Goal: Contribute content: Add original content to the website for others to see

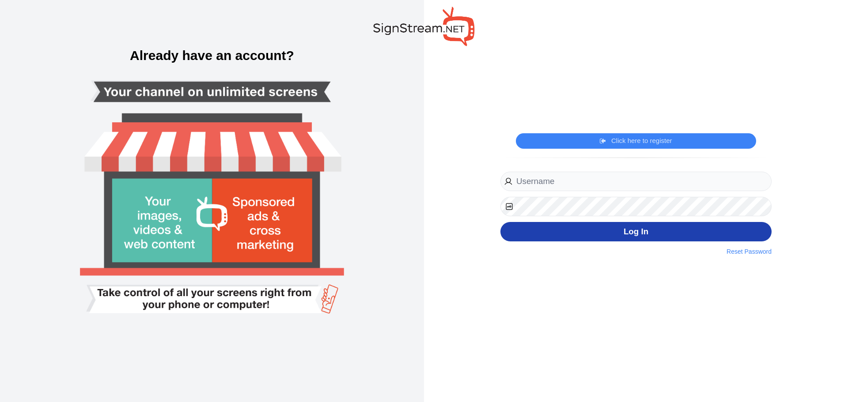
type input "[PERSON_NAME][EMAIL_ADDRESS][PERSON_NAME][DOMAIN_NAME]"
click at [669, 236] on button "Log In" at bounding box center [635, 232] width 271 height 20
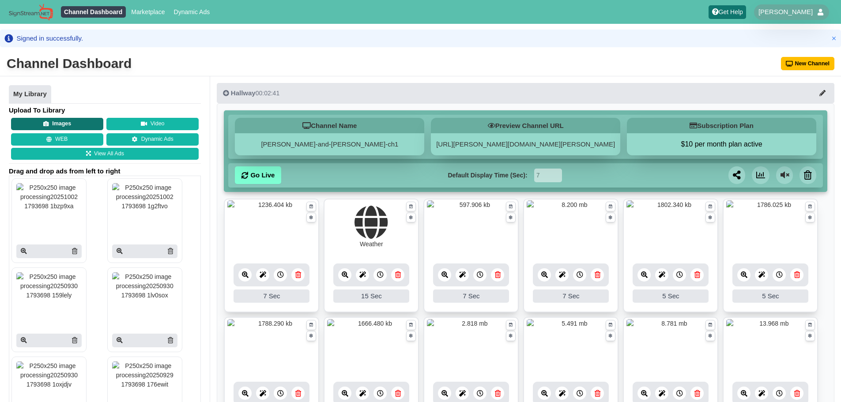
click at [53, 119] on button "Images" at bounding box center [57, 124] width 92 height 12
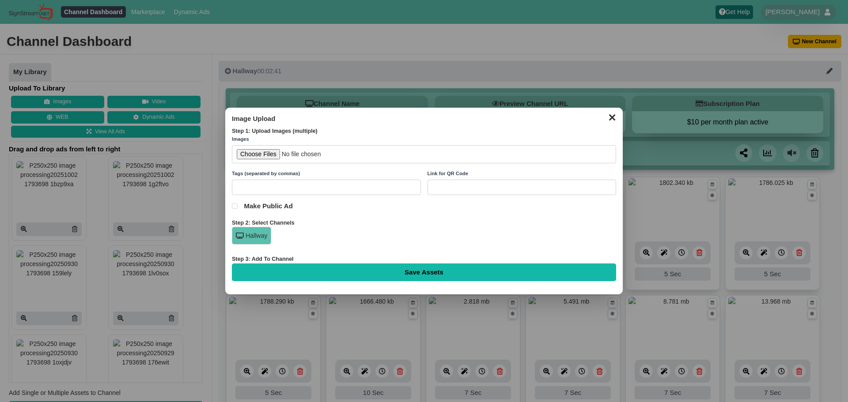
click at [269, 157] on input "file" at bounding box center [424, 154] width 384 height 18
type input "C:\fakepath\YEARBOOK.Only $45!.png"
click at [341, 277] on input "Save Assets" at bounding box center [424, 273] width 384 height 18
type input "Saving..."
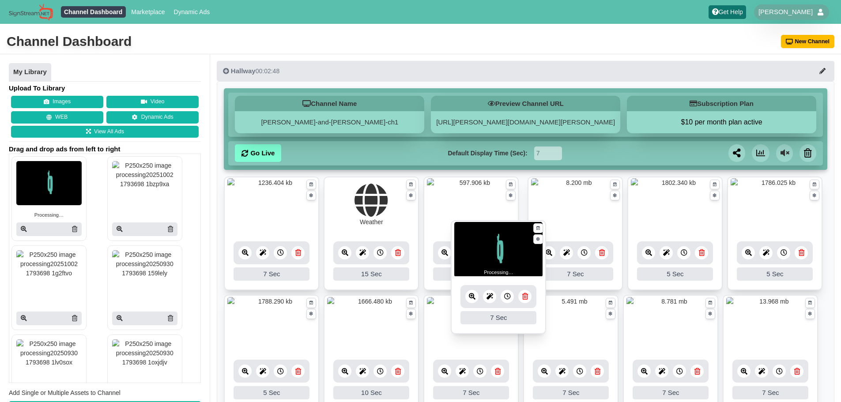
drag, startPoint x: 280, startPoint y: 214, endPoint x: 507, endPoint y: 258, distance: 231.1
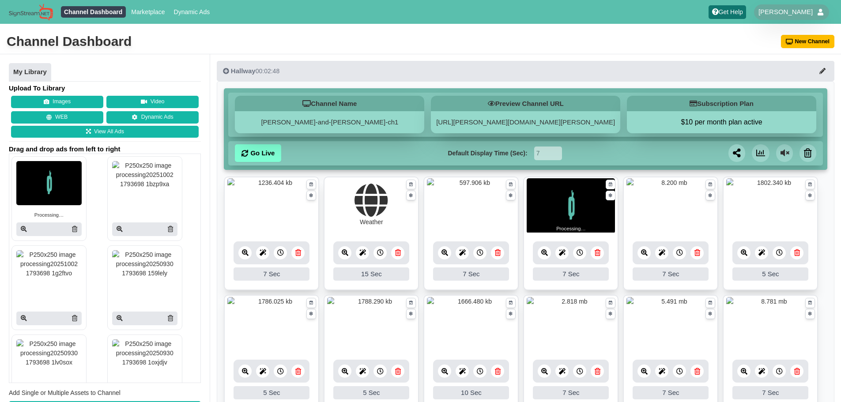
click at [699, 257] on link at bounding box center [696, 252] width 13 height 13
click at [563, 276] on div "7 Sec" at bounding box center [571, 274] width 76 height 13
click at [577, 273] on div "7 Sec" at bounding box center [571, 274] width 76 height 13
click at [584, 256] on div at bounding box center [579, 252] width 13 height 13
click at [594, 272] on input "8" at bounding box center [566, 275] width 66 height 15
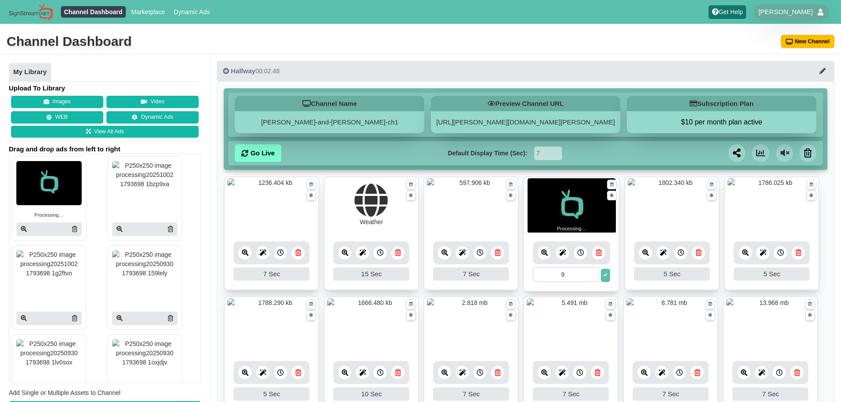
click at [594, 272] on input "9" at bounding box center [566, 275] width 66 height 15
type input "10"
click at [594, 272] on input "10" at bounding box center [566, 275] width 66 height 15
click at [607, 272] on button at bounding box center [605, 275] width 9 height 13
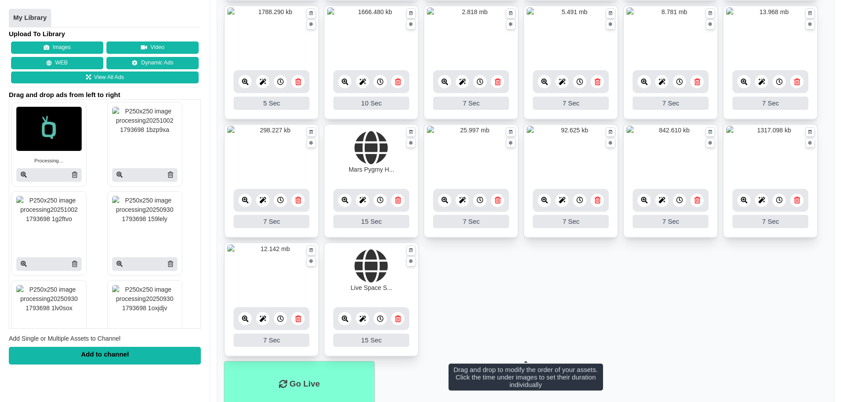
scroll to position [323, 0]
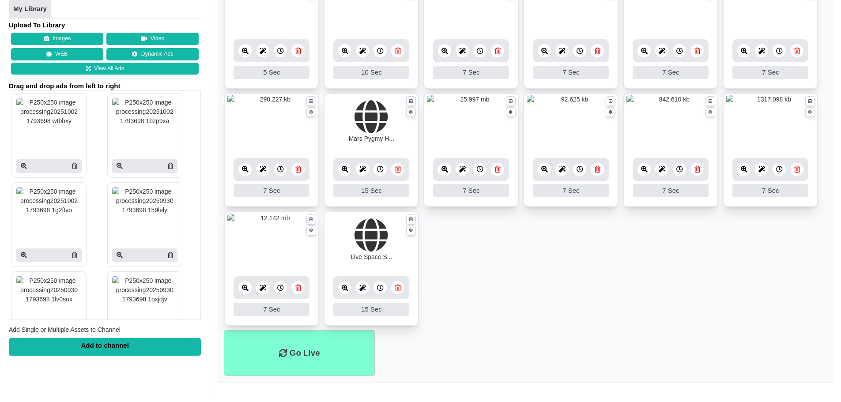
scroll to position [323, 0]
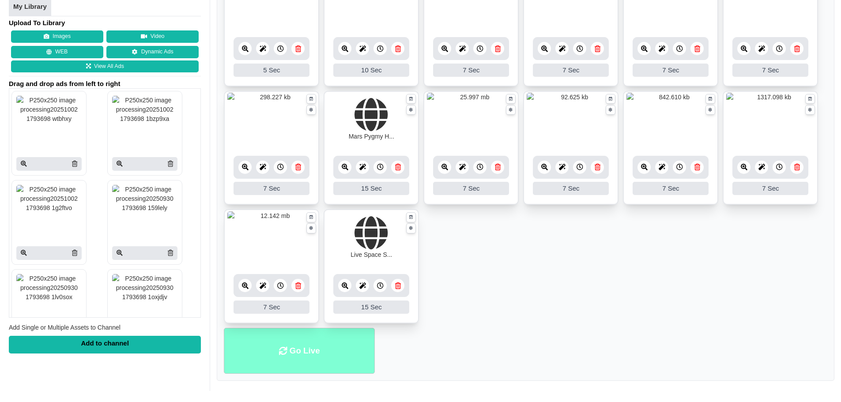
click at [350, 352] on li "Go Live" at bounding box center [299, 351] width 151 height 46
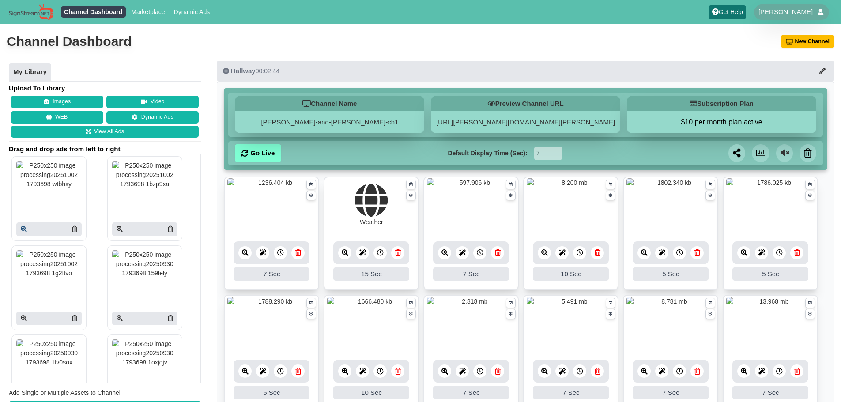
click at [27, 227] on div at bounding box center [48, 230] width 65 height 14
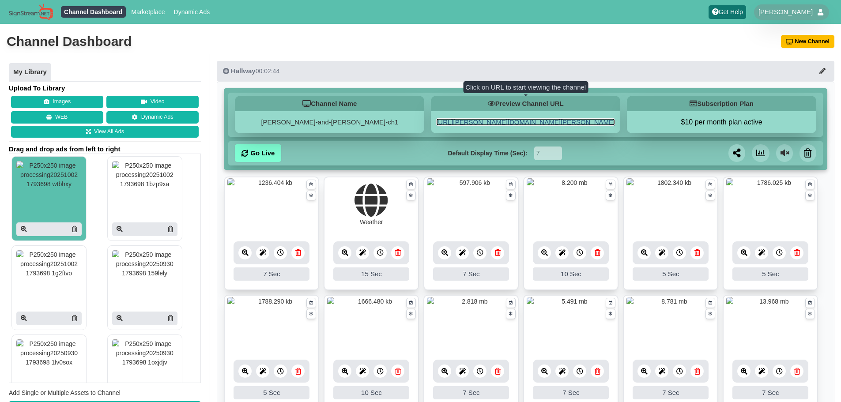
click at [572, 119] on link "[URL][PERSON_NAME][DOMAIN_NAME][PERSON_NAME]" at bounding box center [525, 122] width 179 height 8
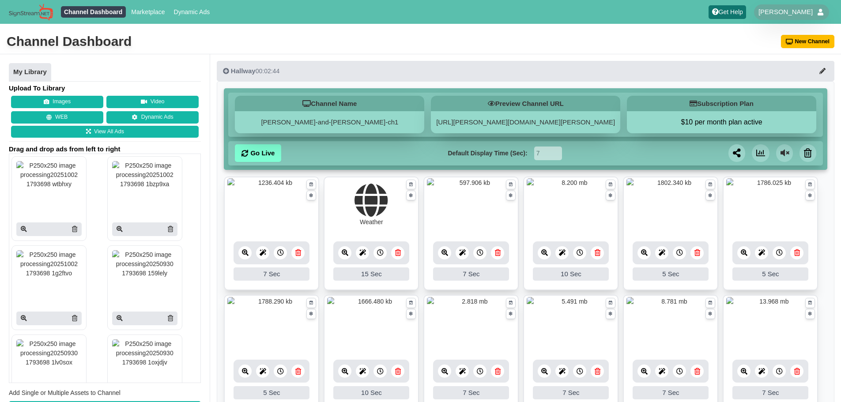
drag, startPoint x: 0, startPoint y: 0, endPoint x: 87, endPoint y: 249, distance: 263.5
click at [87, 249] on div at bounding box center [48, 287] width 79 height 89
click at [76, 318] on icon at bounding box center [74, 318] width 5 height 6
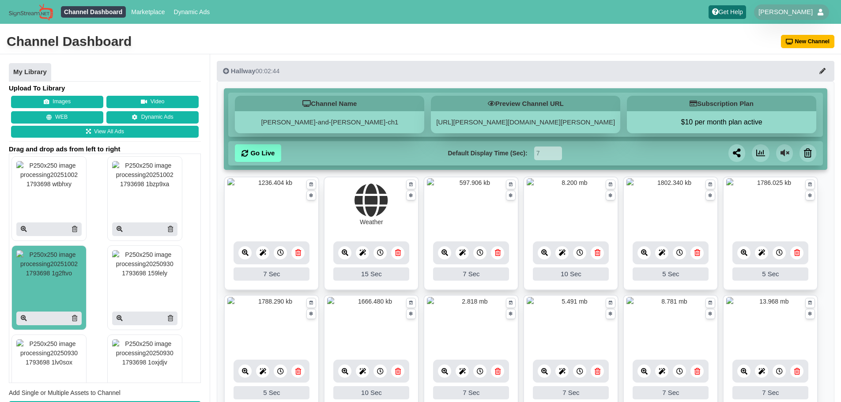
click at [75, 228] on icon at bounding box center [74, 229] width 5 height 6
click at [81, 97] on button "Images" at bounding box center [57, 102] width 92 height 12
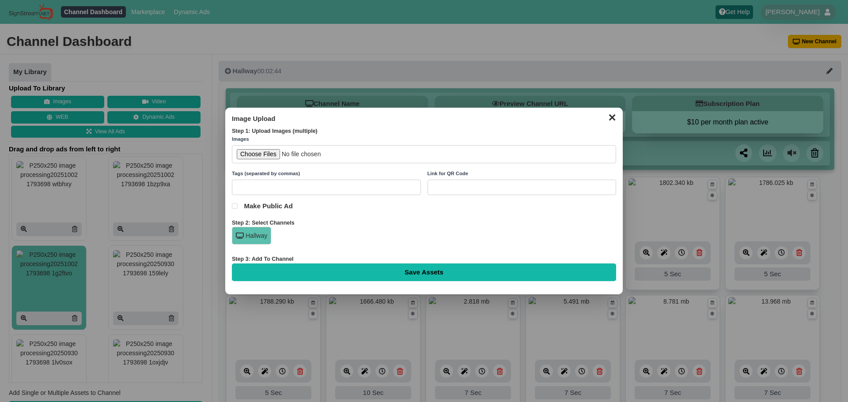
click at [261, 155] on input "file" at bounding box center [424, 154] width 384 height 18
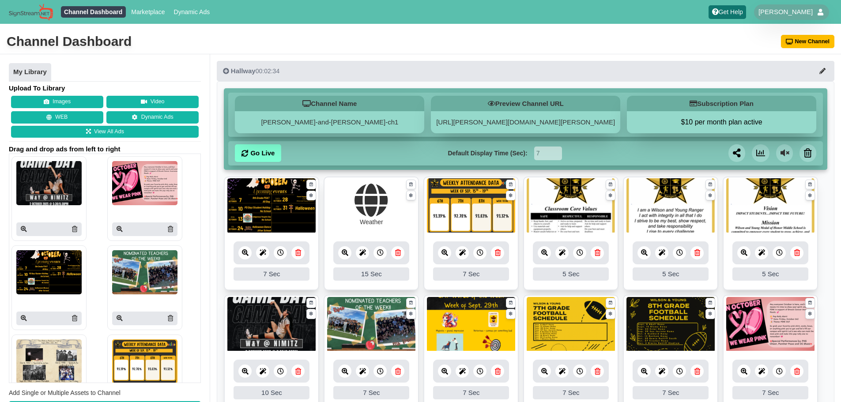
click at [70, 94] on div "Upload To Library Images Video WEB Dynamic Ads View All Ads Drag and drop ads f…" at bounding box center [105, 251] width 192 height 335
click at [74, 102] on button "Images" at bounding box center [57, 102] width 92 height 12
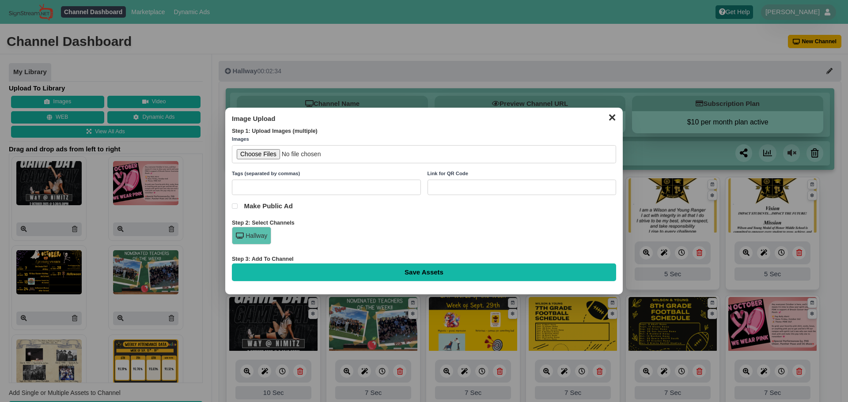
click at [267, 153] on input "file" at bounding box center [424, 154] width 384 height 18
type input "C:\fakepath\YEARBOOK.Only $45! (1).png"
click at [384, 273] on input "Save Assets" at bounding box center [424, 273] width 384 height 18
type input "Saving..."
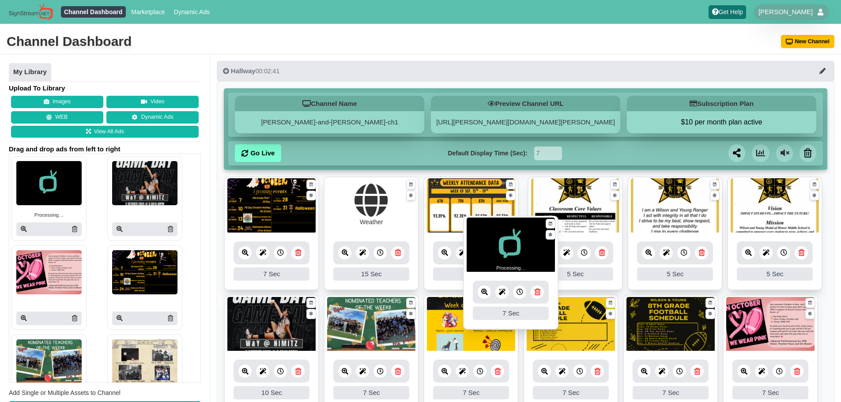
drag, startPoint x: 423, startPoint y: 236, endPoint x: 489, endPoint y: 241, distance: 65.6
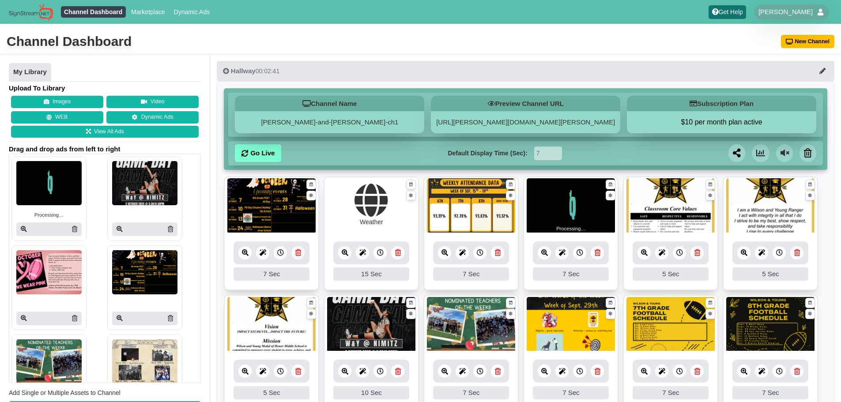
click at [580, 253] on icon at bounding box center [580, 252] width 7 height 7
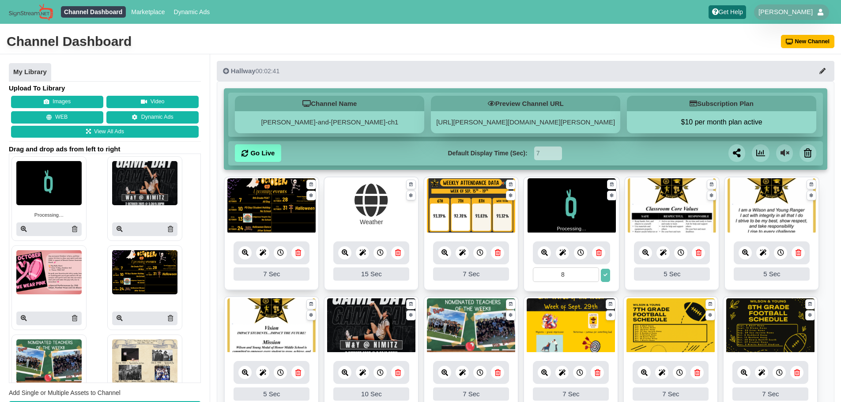
click at [594, 272] on input "8" at bounding box center [566, 275] width 66 height 15
click at [594, 272] on input "9" at bounding box center [566, 275] width 66 height 15
type input "10"
click at [594, 272] on input "10" at bounding box center [566, 275] width 66 height 15
click at [627, 54] on div "Hallway 00:02:41 Channel Name wilson-and-young-ch1 Preview Channel URL https://…" at bounding box center [525, 384] width 631 height 661
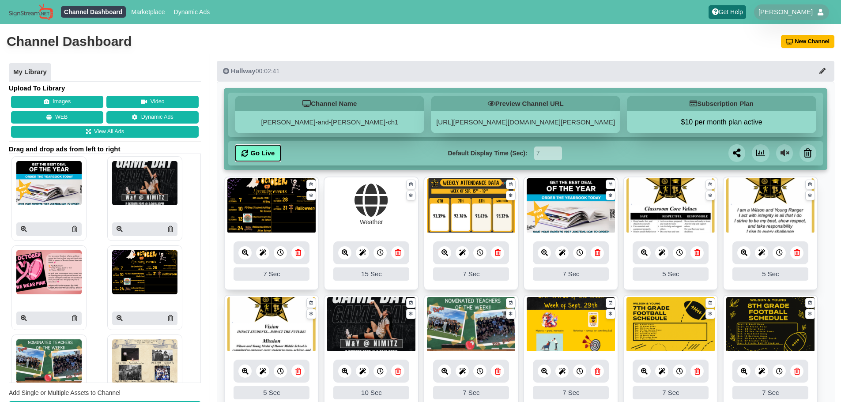
click at [261, 155] on link "Go Live" at bounding box center [258, 153] width 46 height 18
